Goal: Task Accomplishment & Management: Complete application form

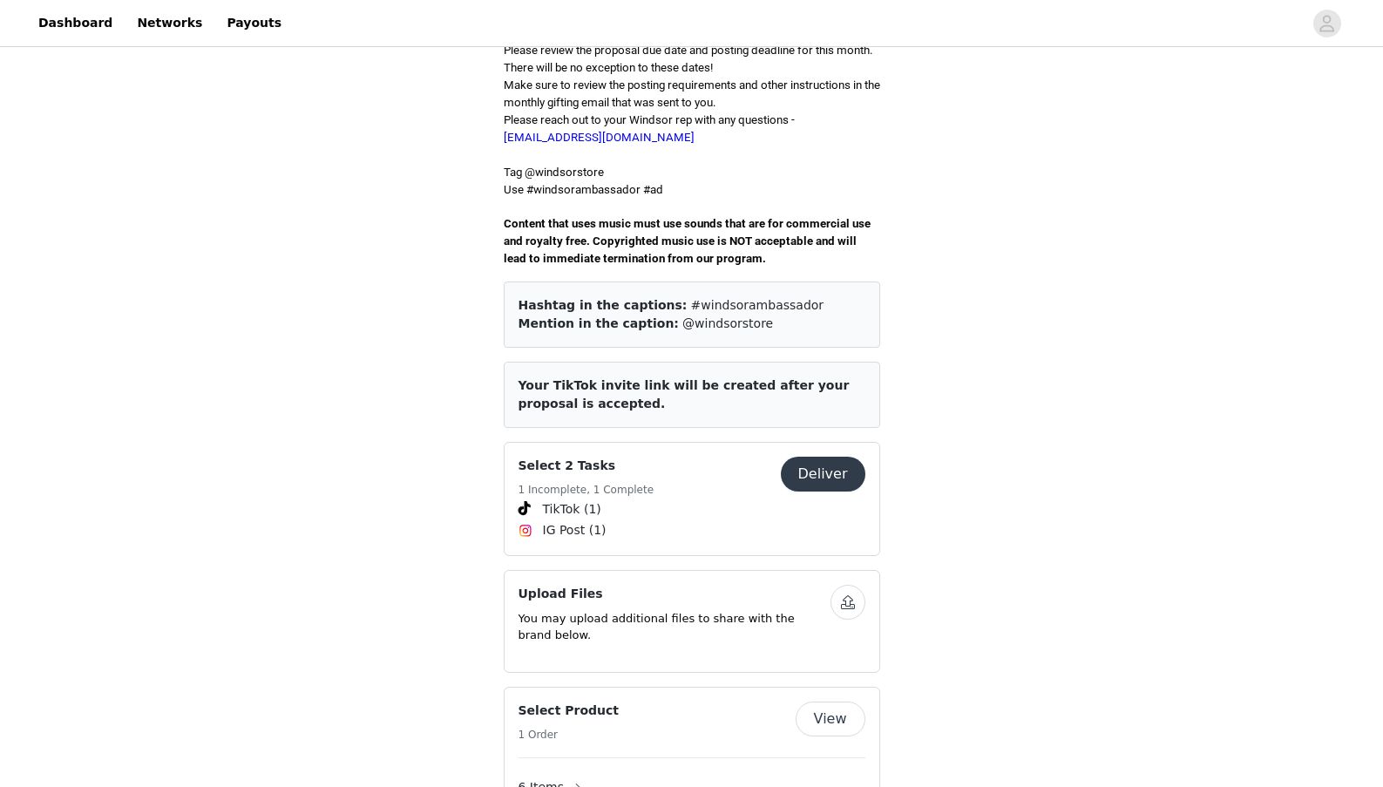
click at [826, 457] on button "Deliver" at bounding box center [823, 474] width 85 height 35
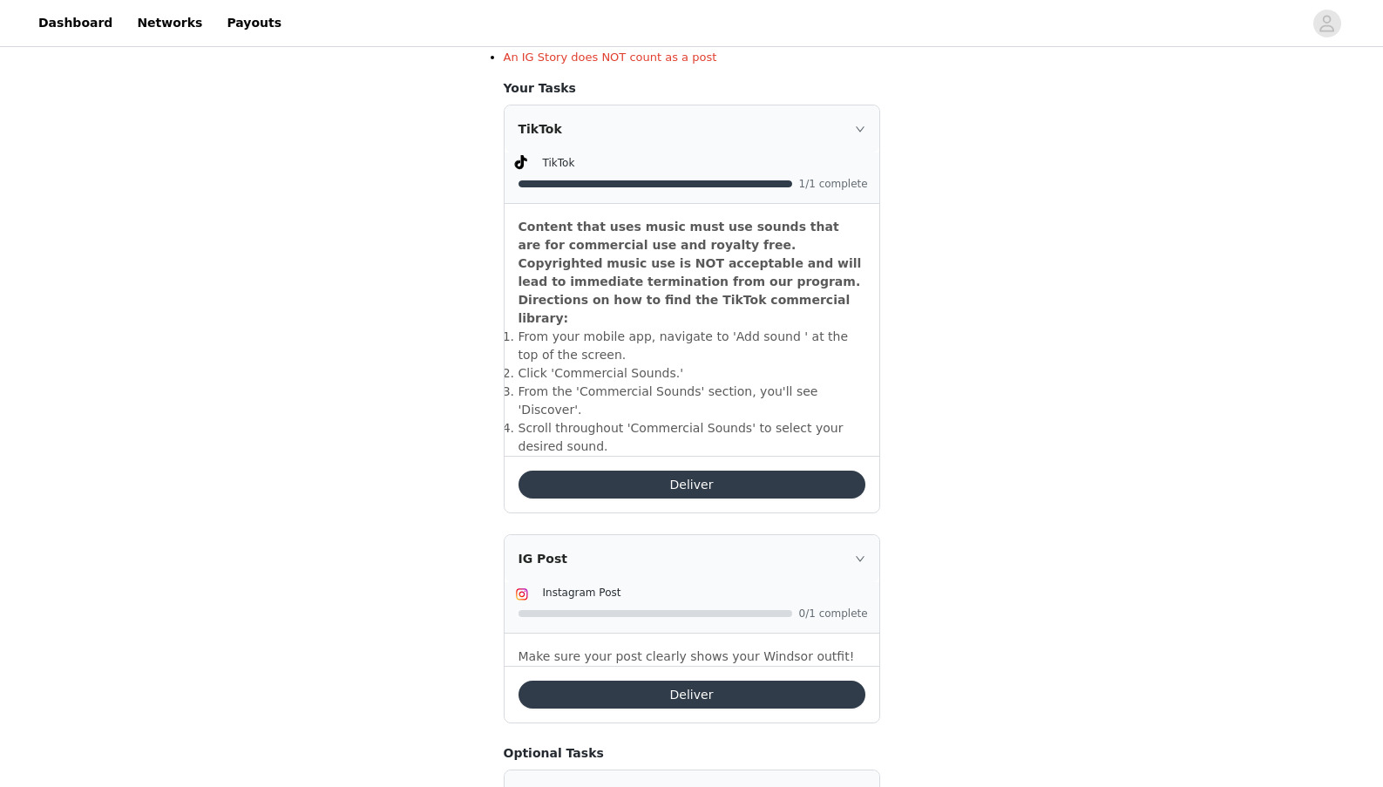
scroll to position [456, 0]
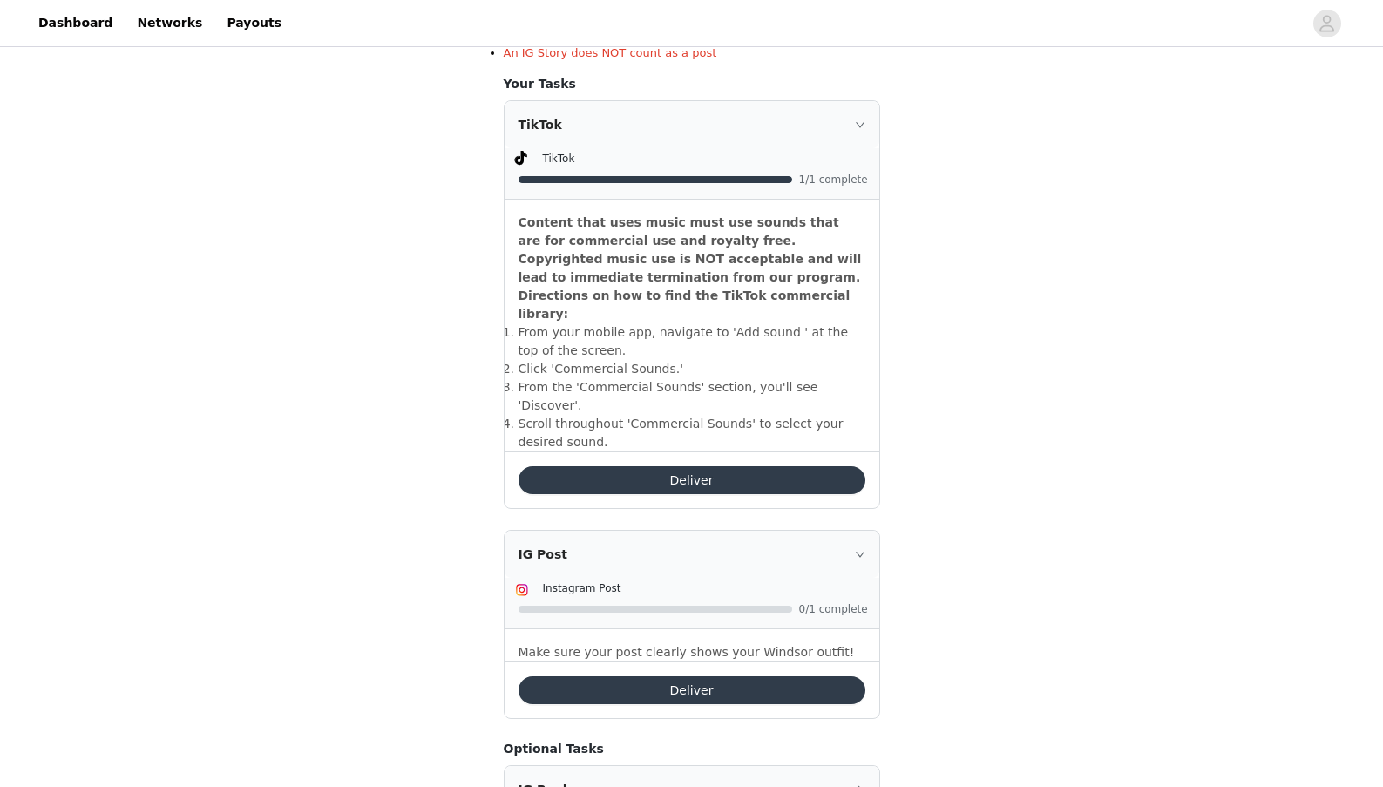
click at [690, 676] on button "Deliver" at bounding box center [691, 690] width 347 height 28
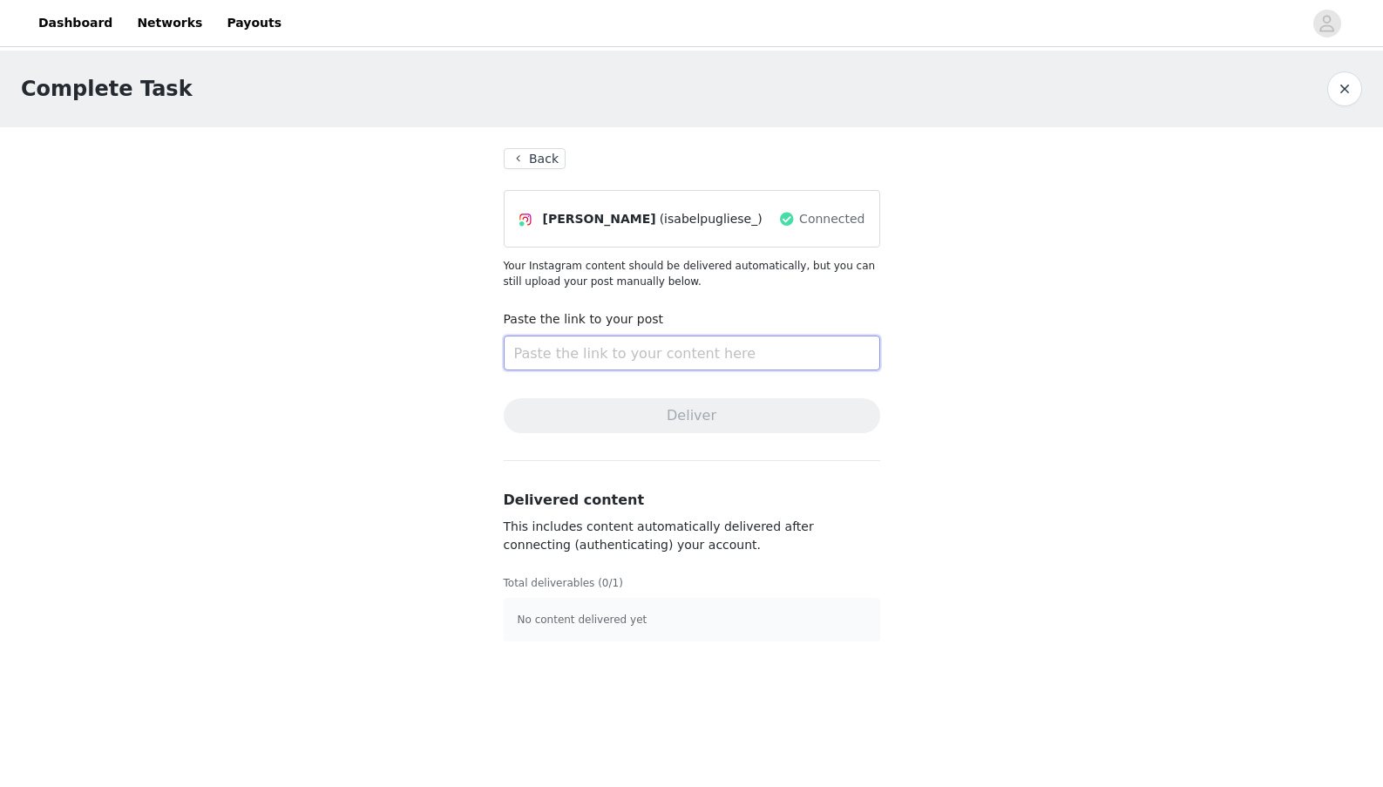
click at [790, 351] on input "text" at bounding box center [692, 352] width 376 height 35
paste input "[URL][DOMAIN_NAME]"
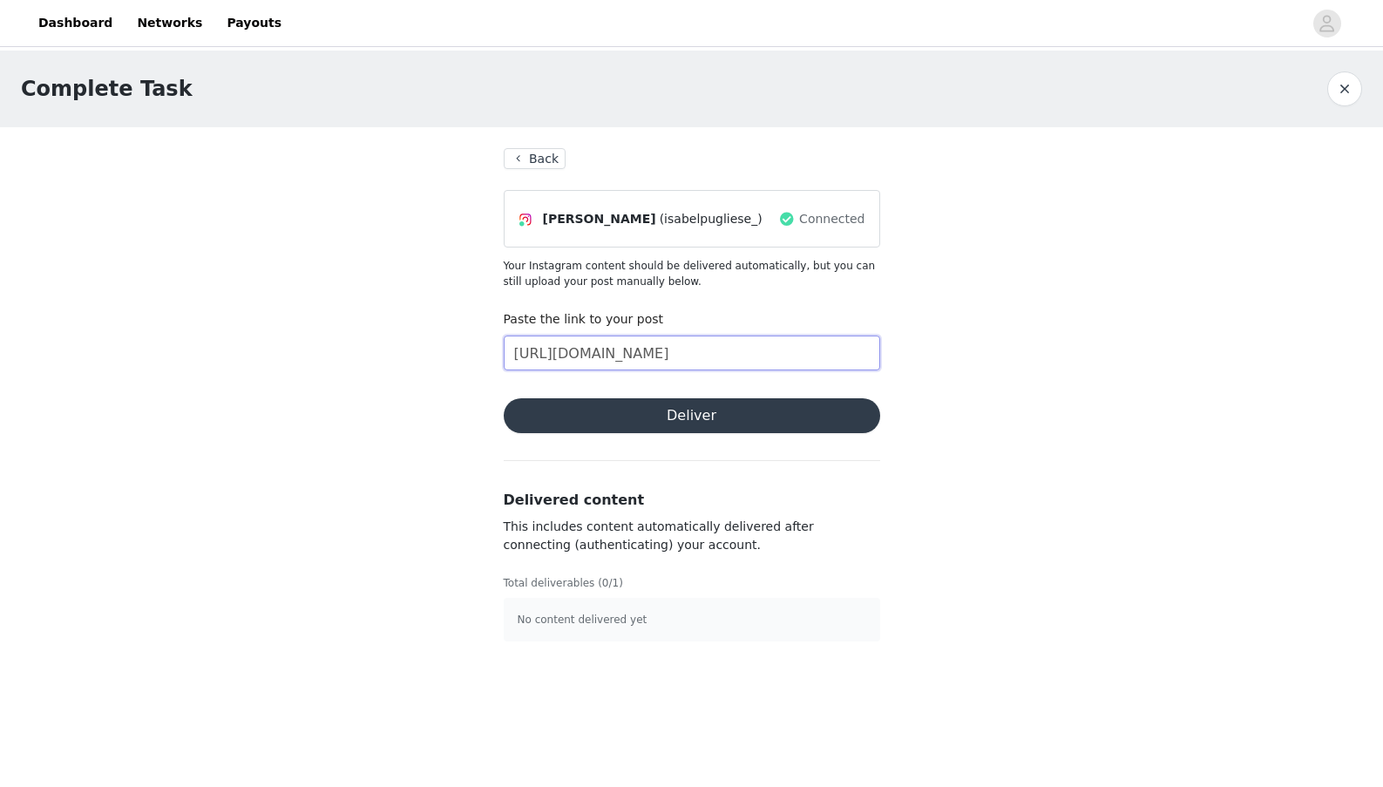
drag, startPoint x: 868, startPoint y: 354, endPoint x: 508, endPoint y: 351, distance: 359.8
click at [508, 351] on input "[URL][DOMAIN_NAME]" at bounding box center [692, 352] width 376 height 35
type input "h"
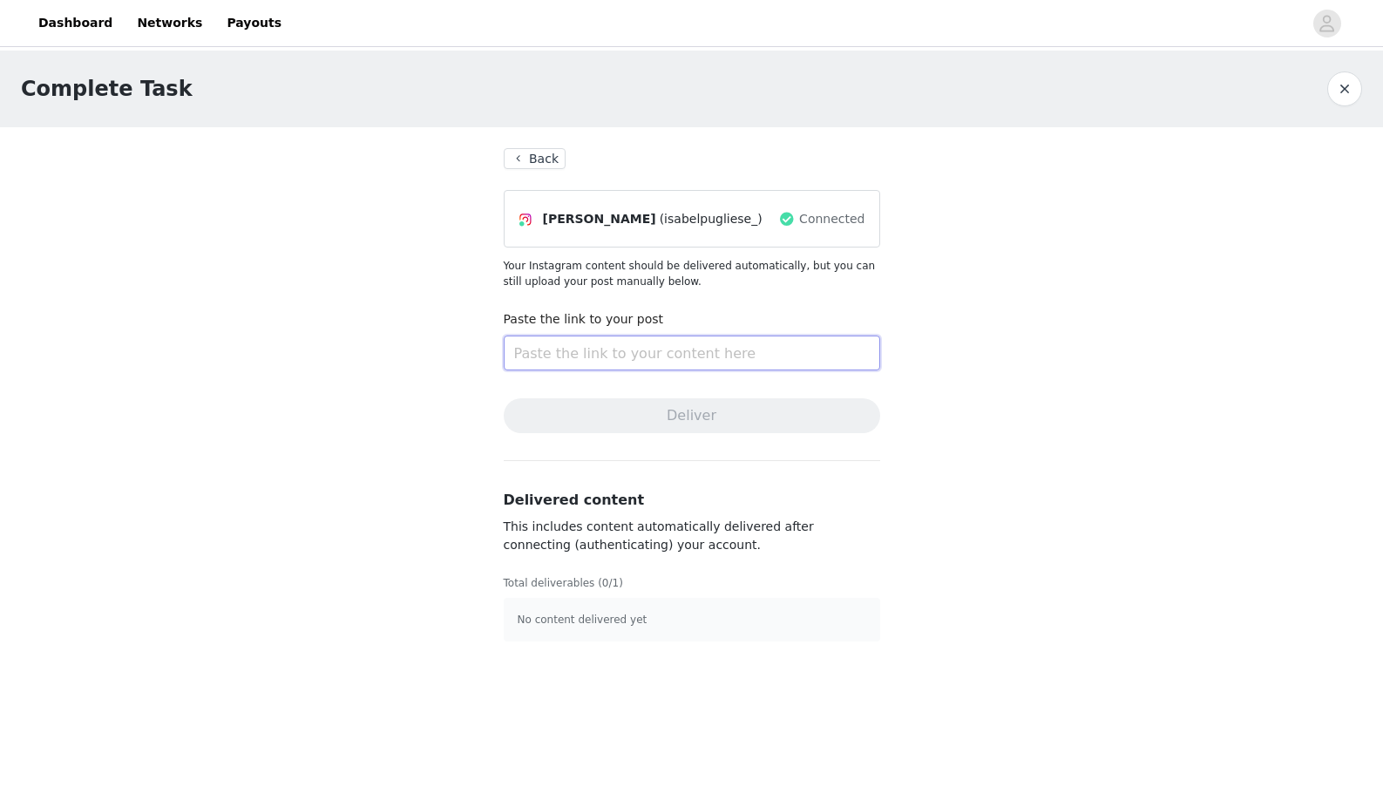
paste input "[URL][DOMAIN_NAME]"
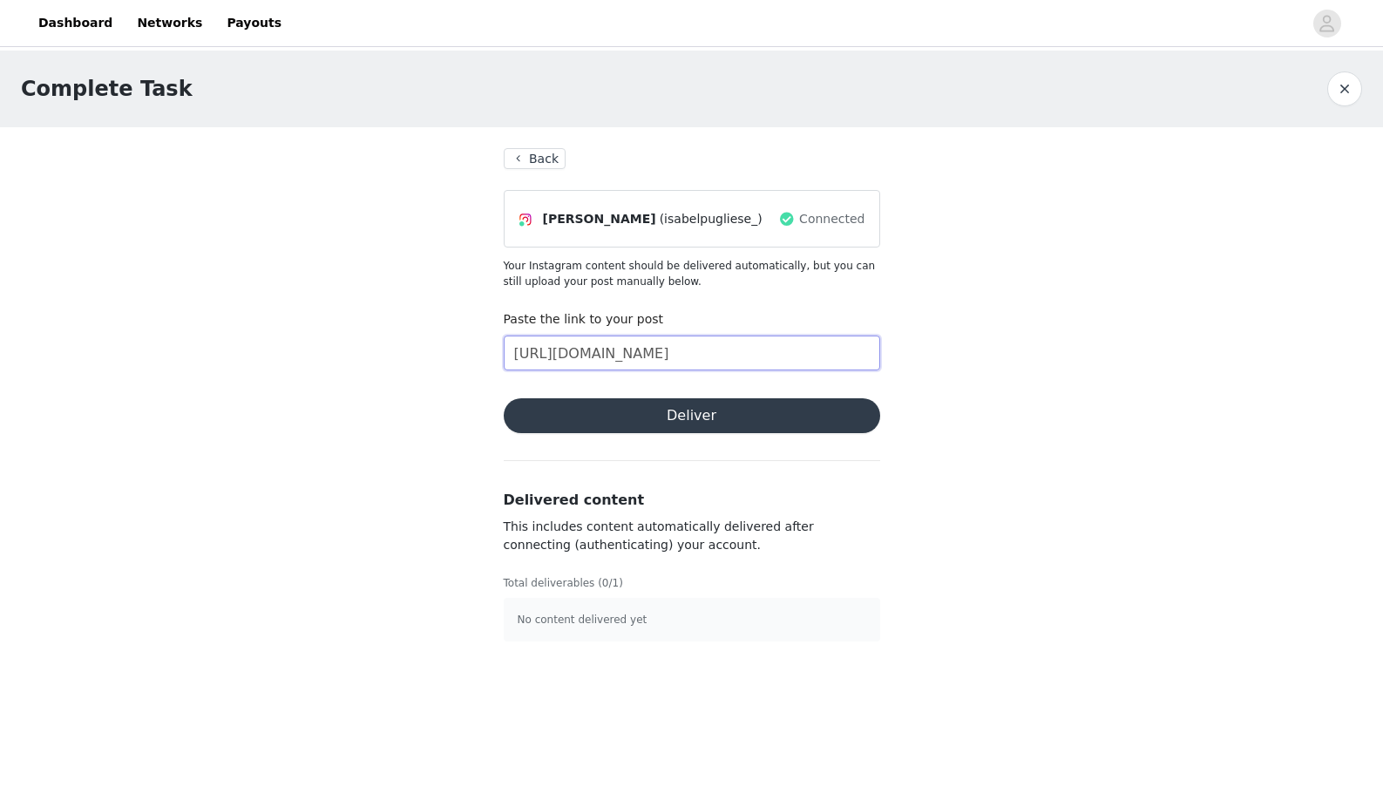
click at [713, 354] on input "[URL][DOMAIN_NAME]" at bounding box center [692, 352] width 376 height 35
click at [842, 350] on input "[URL][DOMAIN_NAME]" at bounding box center [692, 352] width 376 height 35
click at [862, 353] on input "[URL][DOMAIN_NAME]" at bounding box center [692, 352] width 376 height 35
drag, startPoint x: 514, startPoint y: 354, endPoint x: 932, endPoint y: 388, distance: 419.6
click at [932, 388] on div "Complete Task Back [PERSON_NAME] (isabelpugliese_) Connected Your Instagram con…" at bounding box center [691, 357] width 1383 height 612
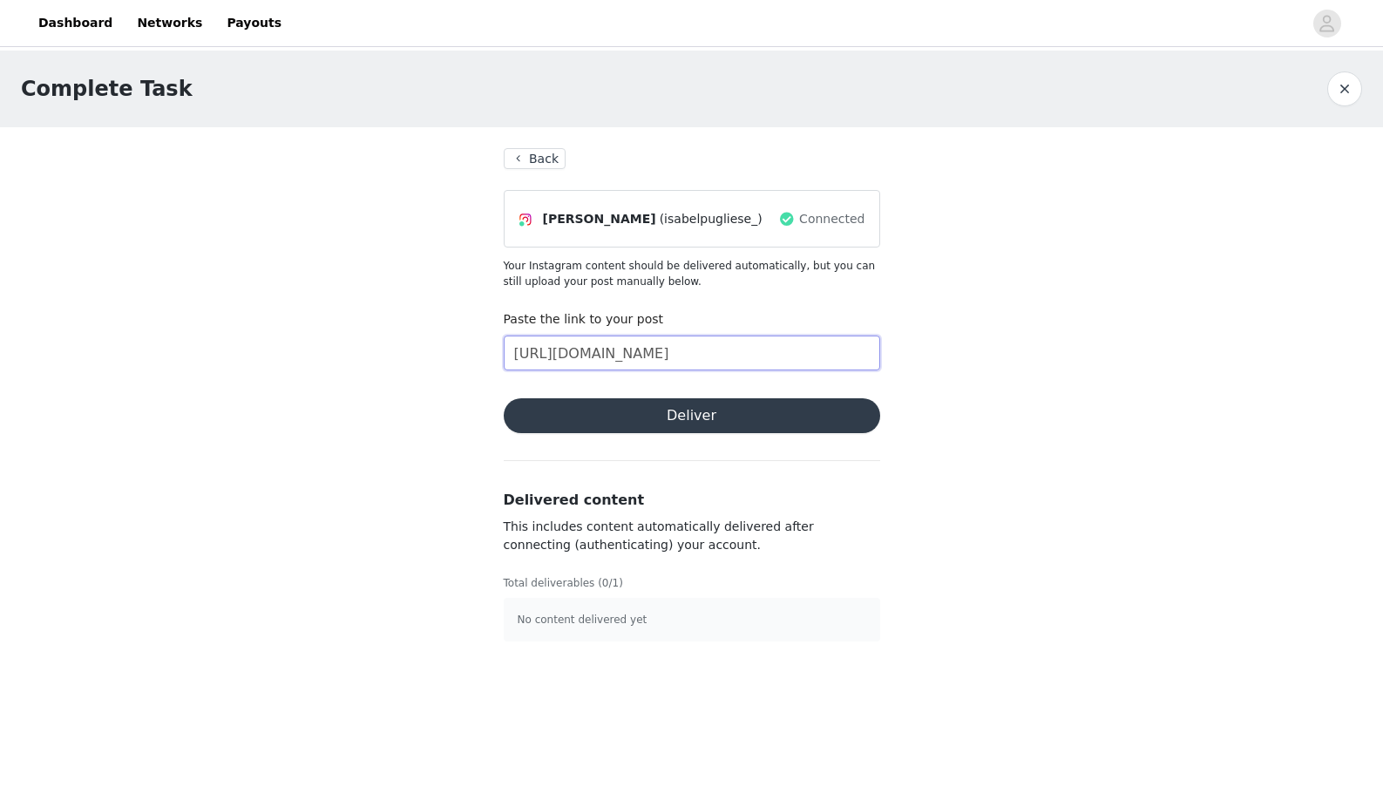
type input "[URL][DOMAIN_NAME]"
drag, startPoint x: 735, startPoint y: 355, endPoint x: 510, endPoint y: 353, distance: 225.7
click at [510, 353] on input "[URL][DOMAIN_NAME]" at bounding box center [692, 352] width 376 height 35
